Goal: Information Seeking & Learning: Learn about a topic

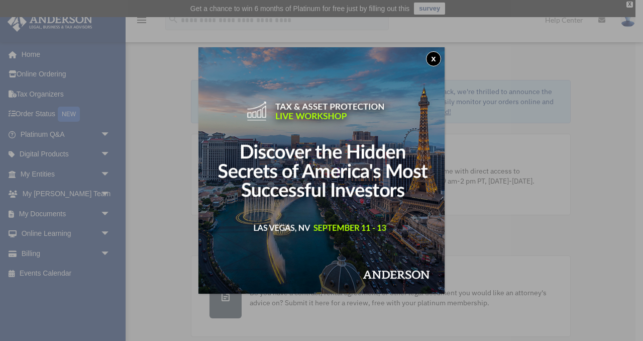
click at [437, 58] on button "x" at bounding box center [433, 58] width 15 height 15
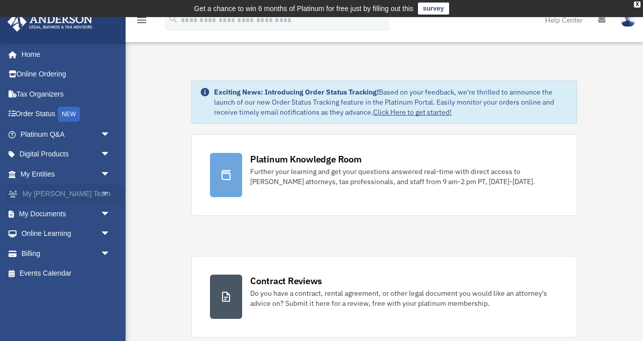
click at [115, 190] on span "arrow_drop_down" at bounding box center [111, 194] width 20 height 21
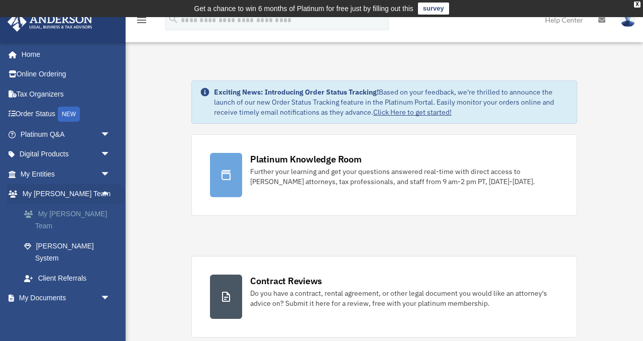
click at [75, 214] on link "My [PERSON_NAME] Team" at bounding box center [70, 220] width 112 height 32
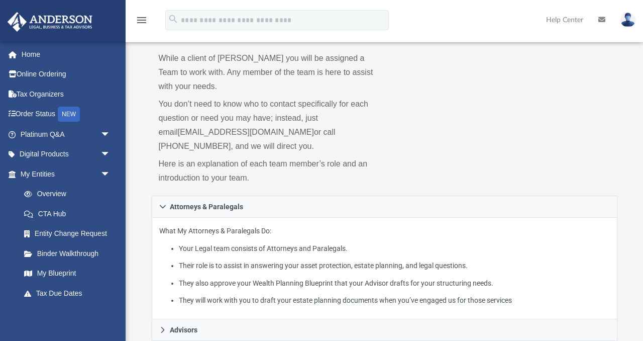
scroll to position [62, 0]
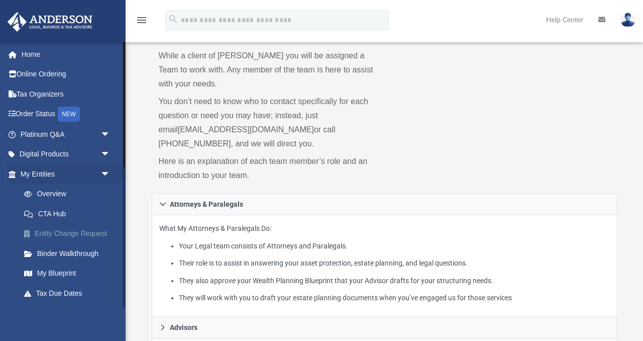
click at [76, 233] on link "Entity Change Request" at bounding box center [70, 234] width 112 height 20
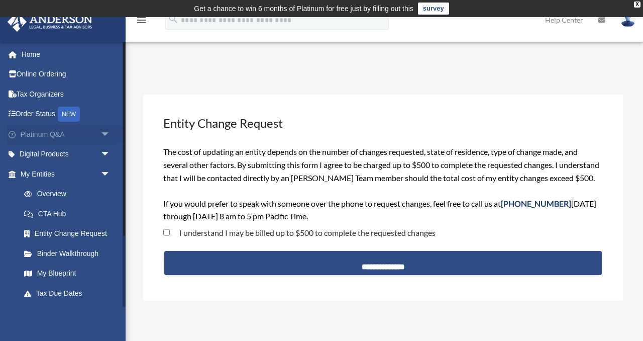
click at [107, 133] on span "arrow_drop_down" at bounding box center [111, 134] width 20 height 21
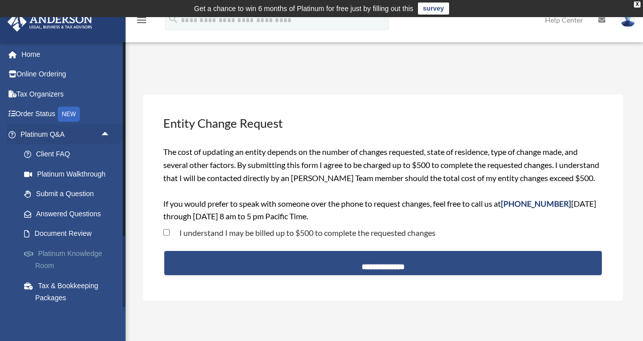
click at [68, 252] on link "Platinum Knowledge Room" at bounding box center [70, 259] width 112 height 32
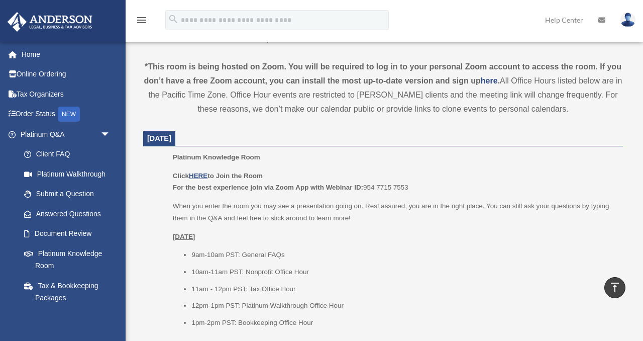
scroll to position [345, 0]
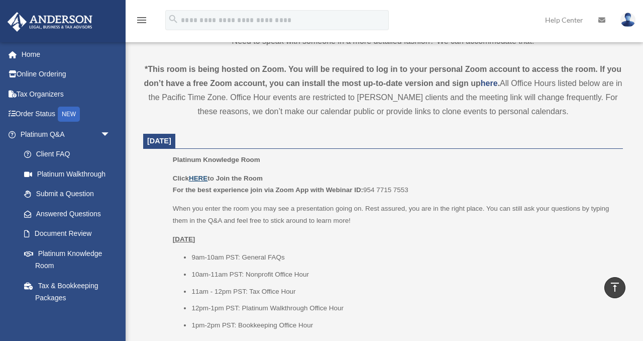
click at [203, 179] on u "HERE" at bounding box center [198, 178] width 19 height 8
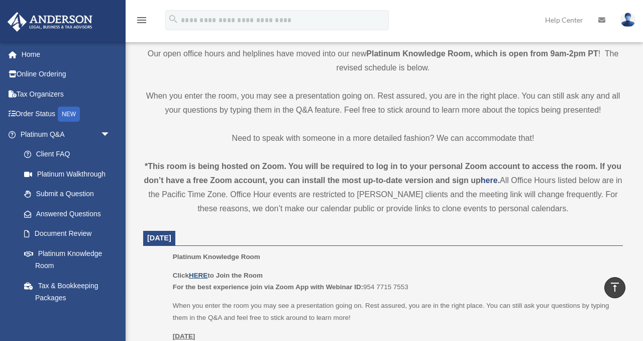
scroll to position [289, 0]
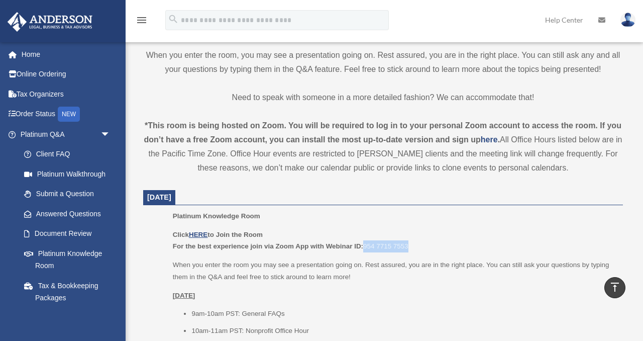
drag, startPoint x: 411, startPoint y: 245, endPoint x: 365, endPoint y: 247, distance: 45.8
click at [365, 246] on p "Click HERE to Join the Room For the best experience join via Zoom App with Webi…" at bounding box center [394, 241] width 443 height 24
copy p "954 7715 7553"
